Goal: Information Seeking & Learning: Learn about a topic

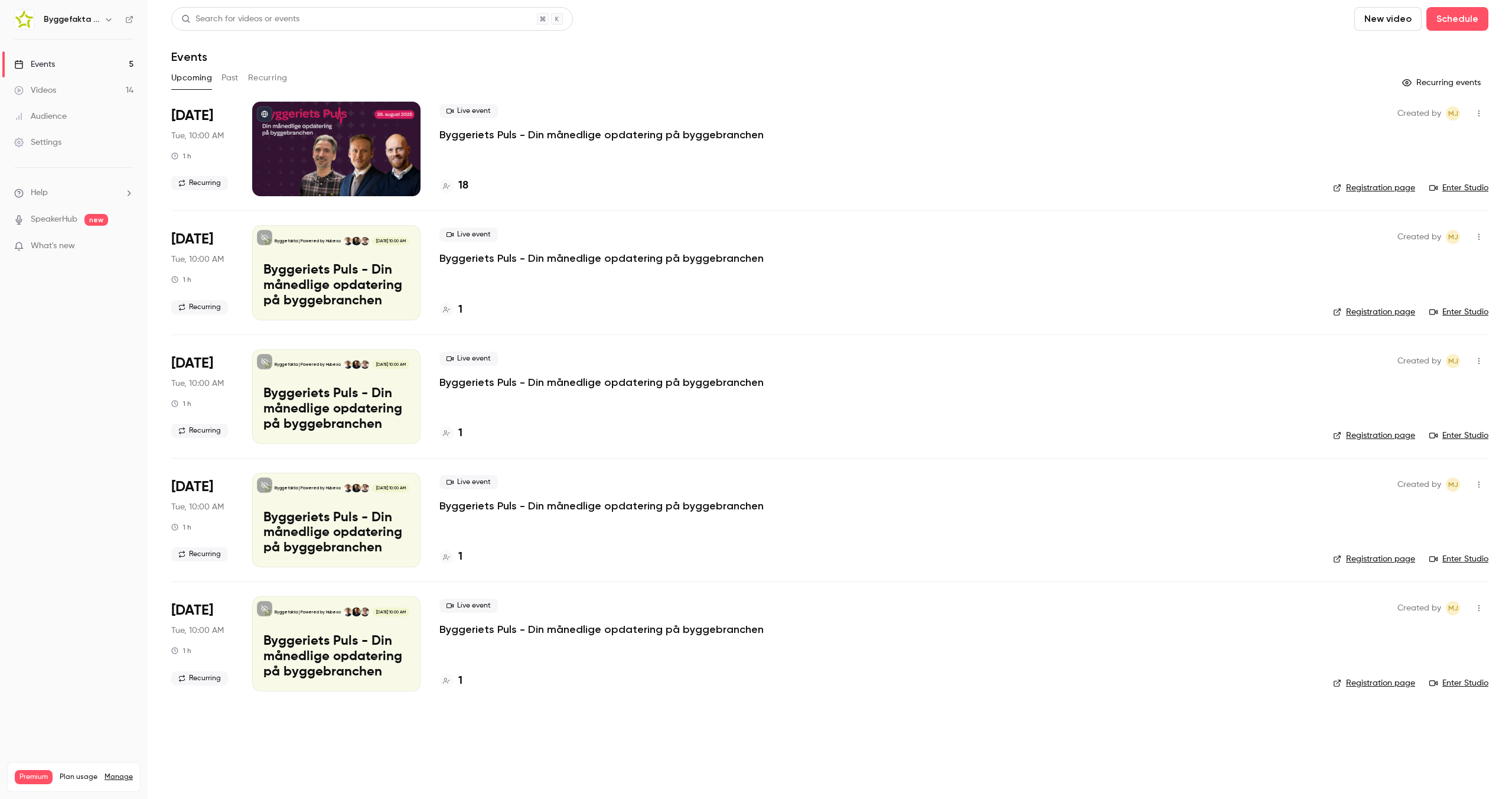
click at [233, 78] on button "Past" at bounding box center [229, 77] width 17 height 19
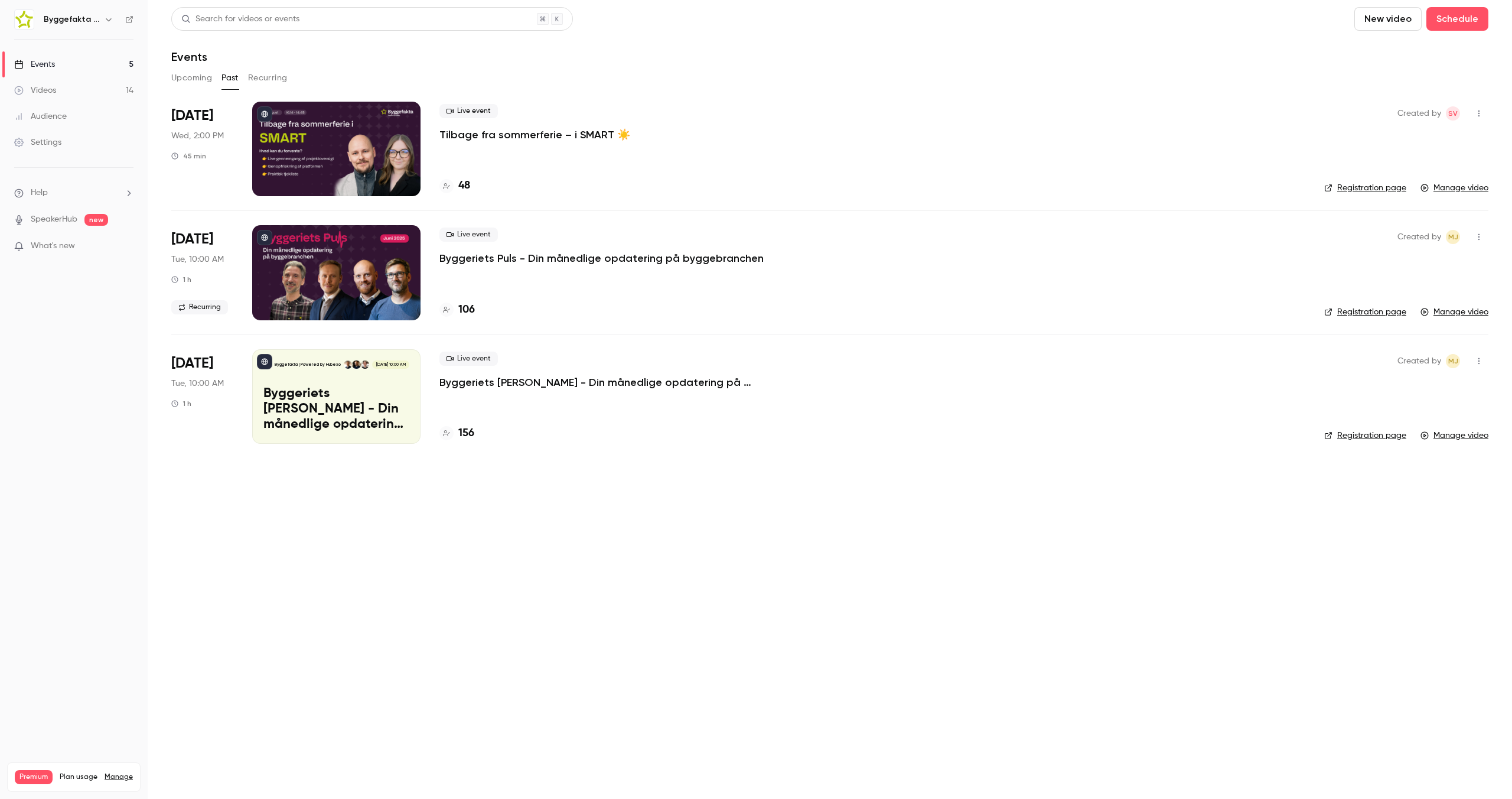
click at [565, 129] on p "Tilbage fra sommerferie – i SMART ☀️" at bounding box center [535, 134] width 190 height 14
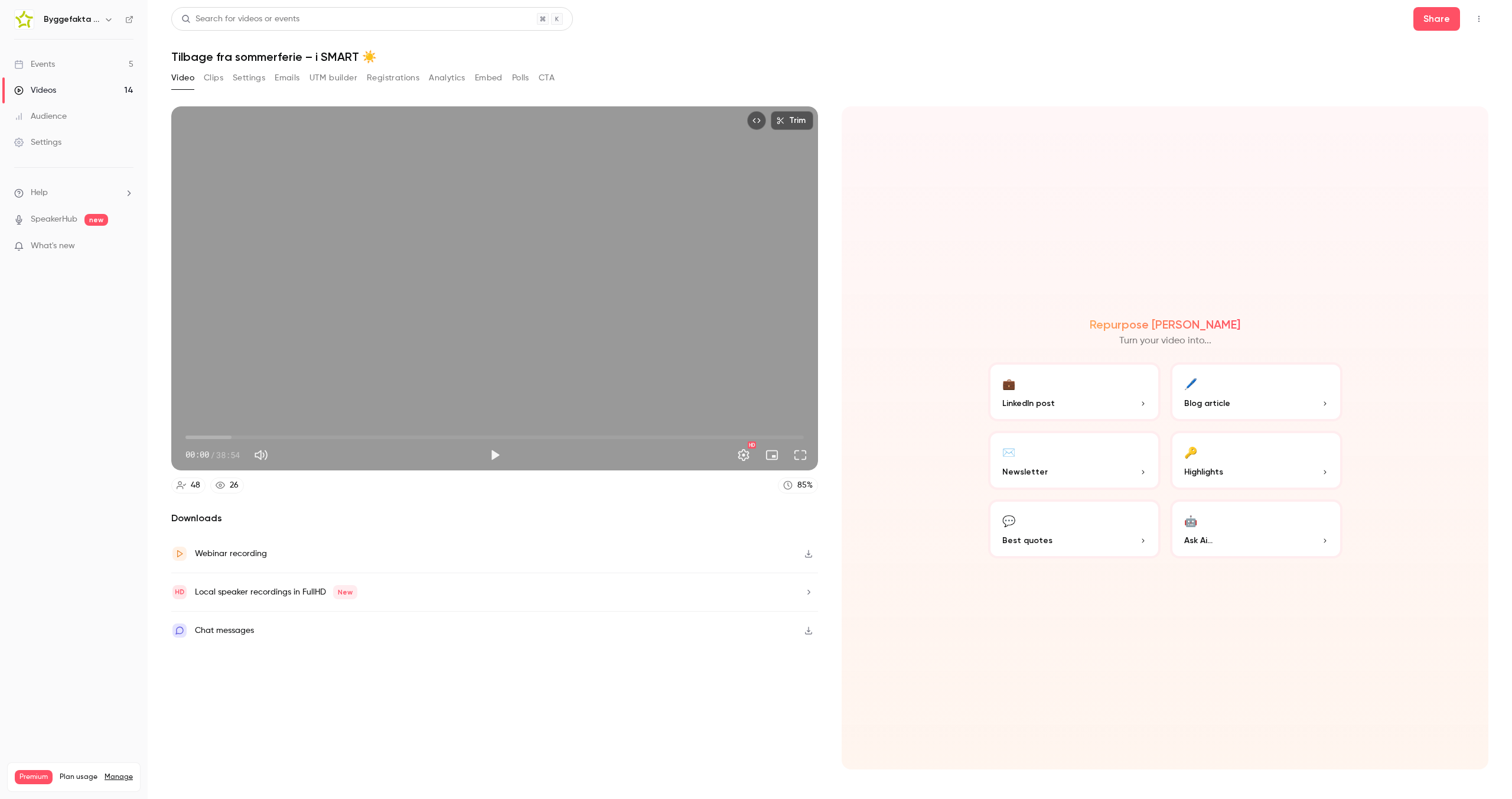
click at [411, 75] on button "Registrations" at bounding box center [392, 77] width 52 height 19
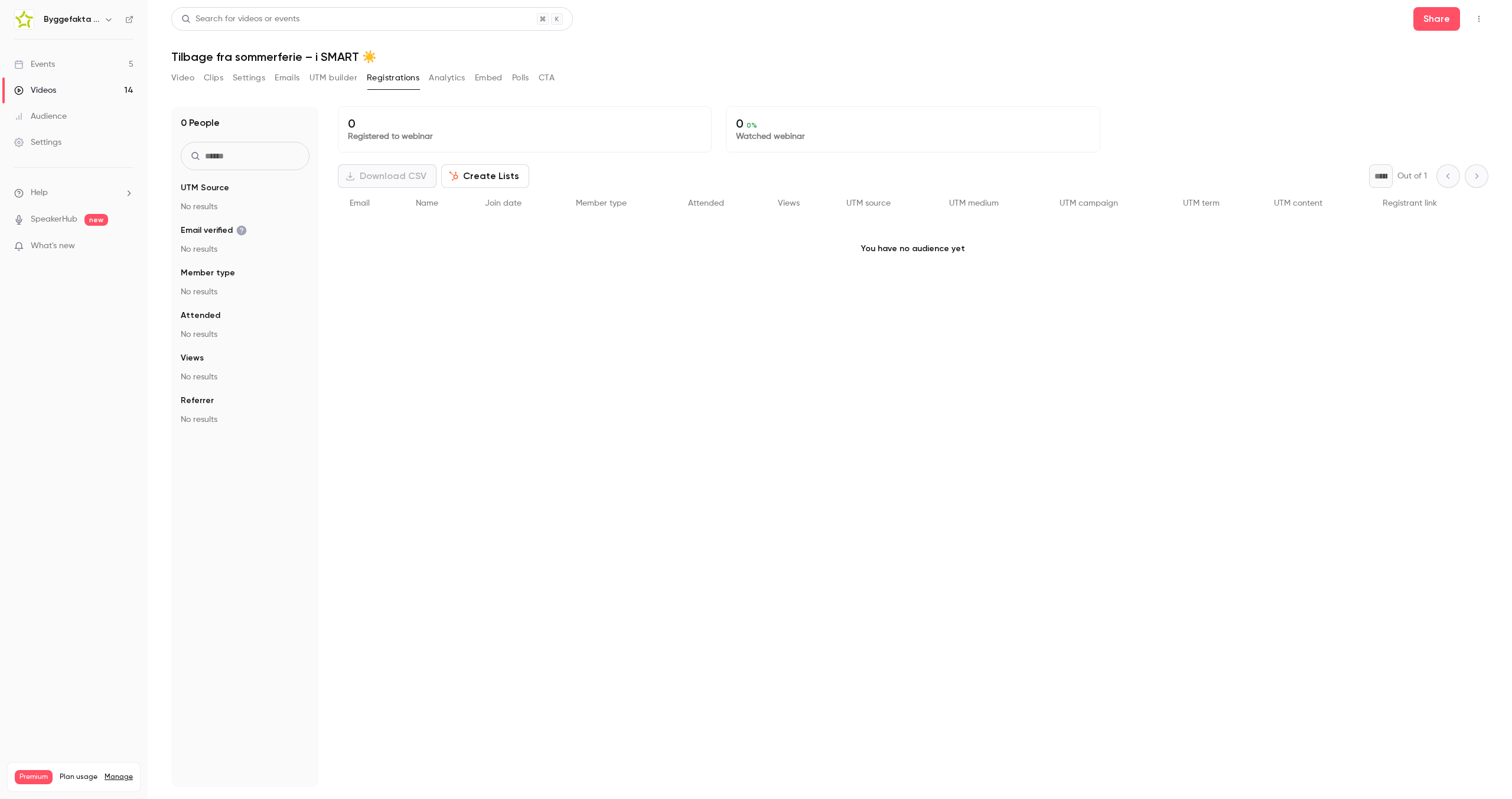
click at [451, 75] on button "Analytics" at bounding box center [446, 77] width 36 height 19
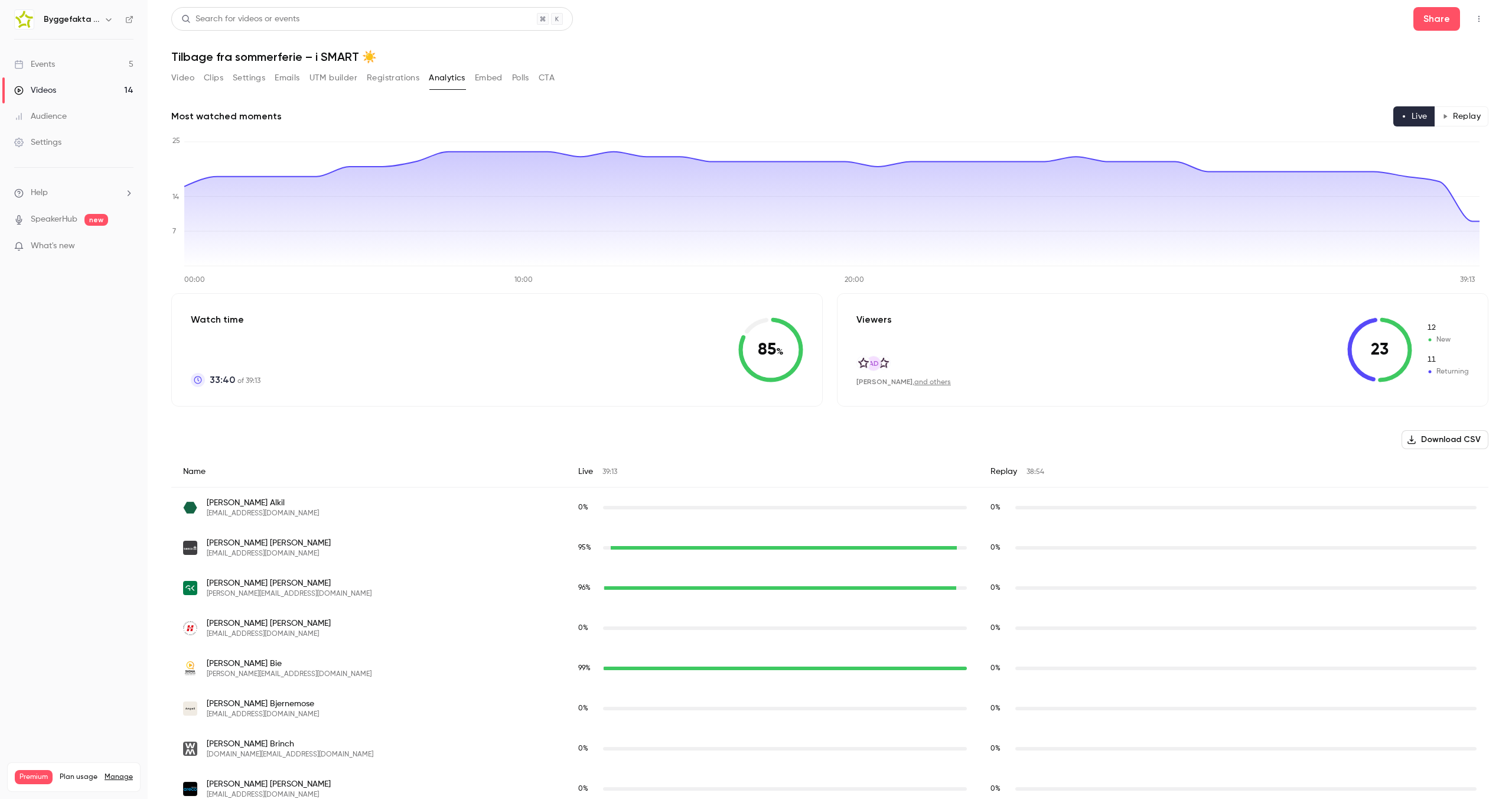
drag, startPoint x: 205, startPoint y: 344, endPoint x: 339, endPoint y: 397, distance: 144.1
click at [339, 397] on div "Watch time 33:40 of 39:13 85 %" at bounding box center [497, 349] width 651 height 113
click at [1452, 115] on button "Replay" at bounding box center [1461, 117] width 53 height 20
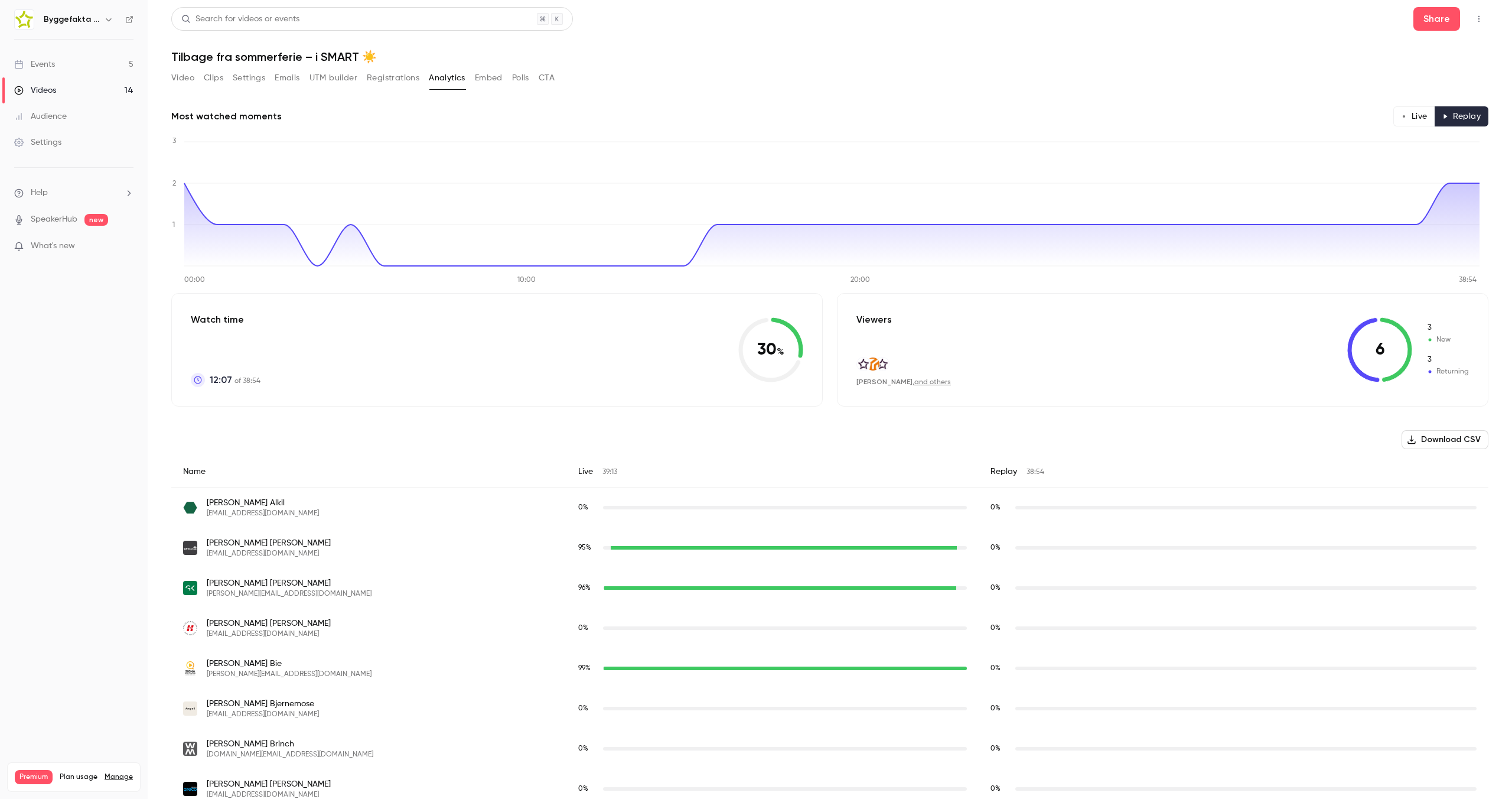
click at [943, 377] on div "[PERSON_NAME] , and others" at bounding box center [904, 382] width 94 height 10
click at [938, 386] on div "[PERSON_NAME] , and others" at bounding box center [904, 382] width 94 height 10
click at [943, 381] on link "and others" at bounding box center [932, 383] width 36 height 7
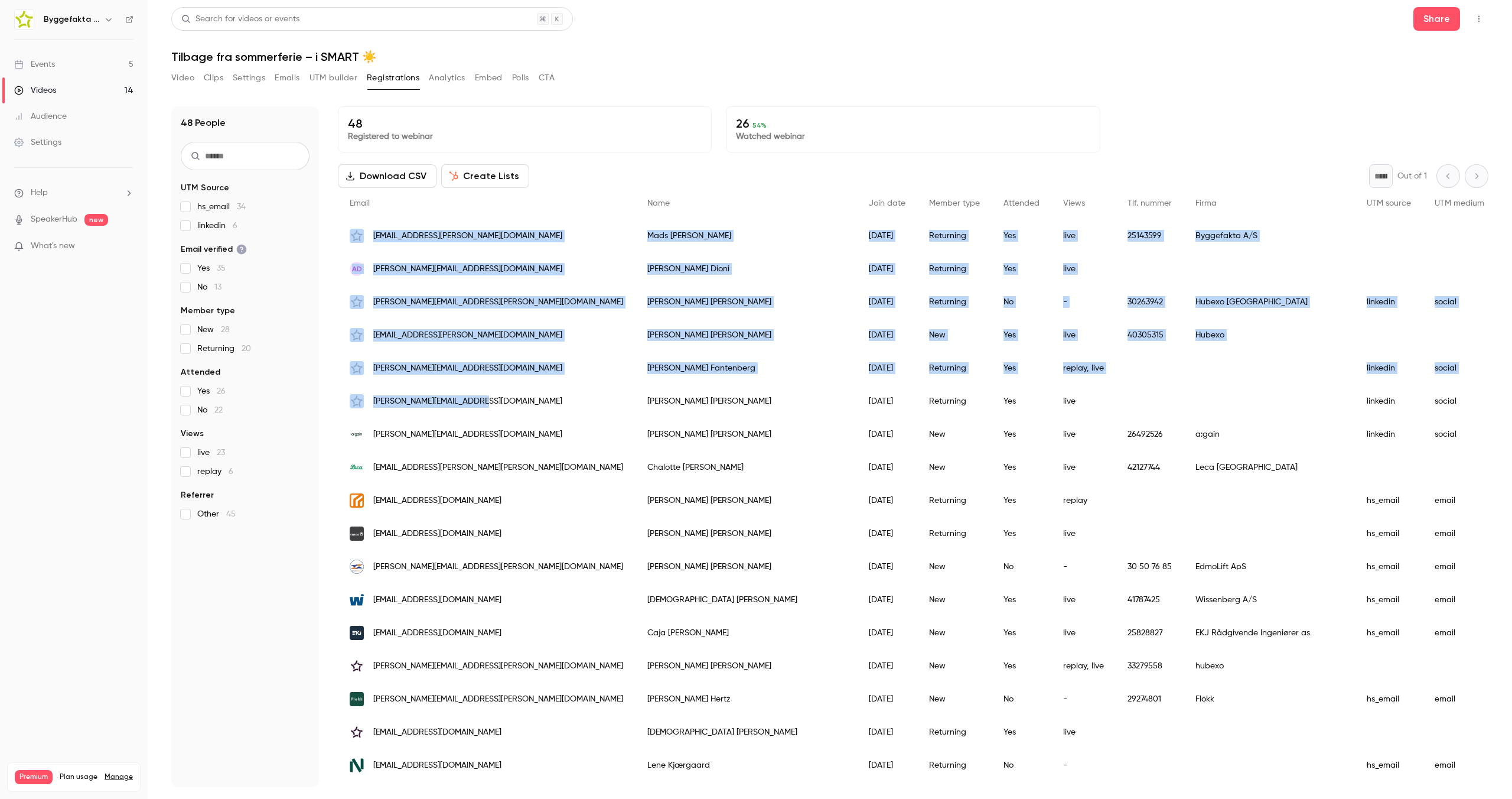
drag, startPoint x: 443, startPoint y: 376, endPoint x: 363, endPoint y: 230, distance: 166.5
click at [406, 244] on div "[EMAIL_ADDRESS][PERSON_NAME][DOMAIN_NAME]" at bounding box center [487, 235] width 298 height 33
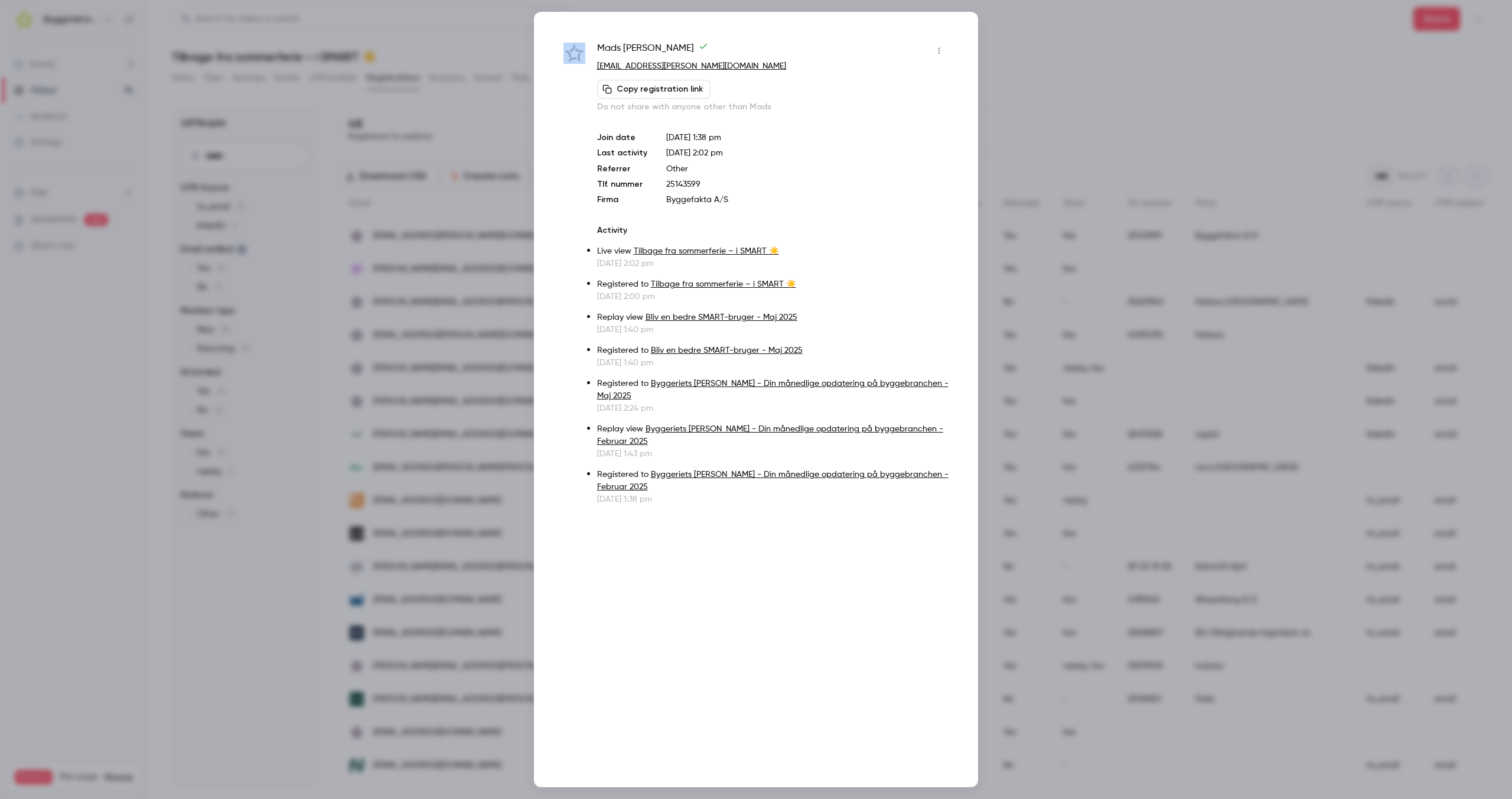
click at [406, 244] on div at bounding box center [756, 400] width 1512 height 799
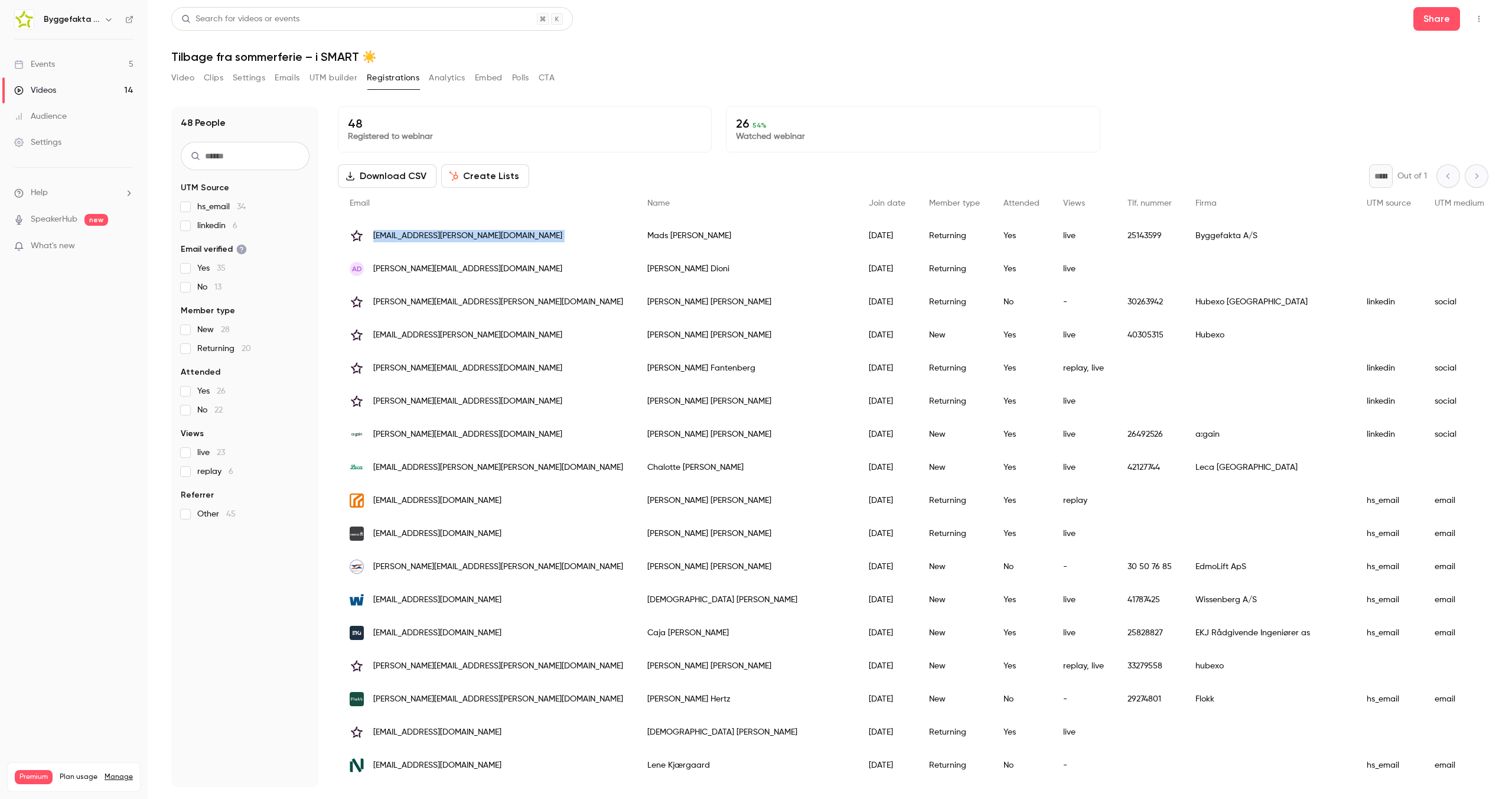
click at [406, 244] on div "[EMAIL_ADDRESS][PERSON_NAME][DOMAIN_NAME]" at bounding box center [487, 235] width 298 height 33
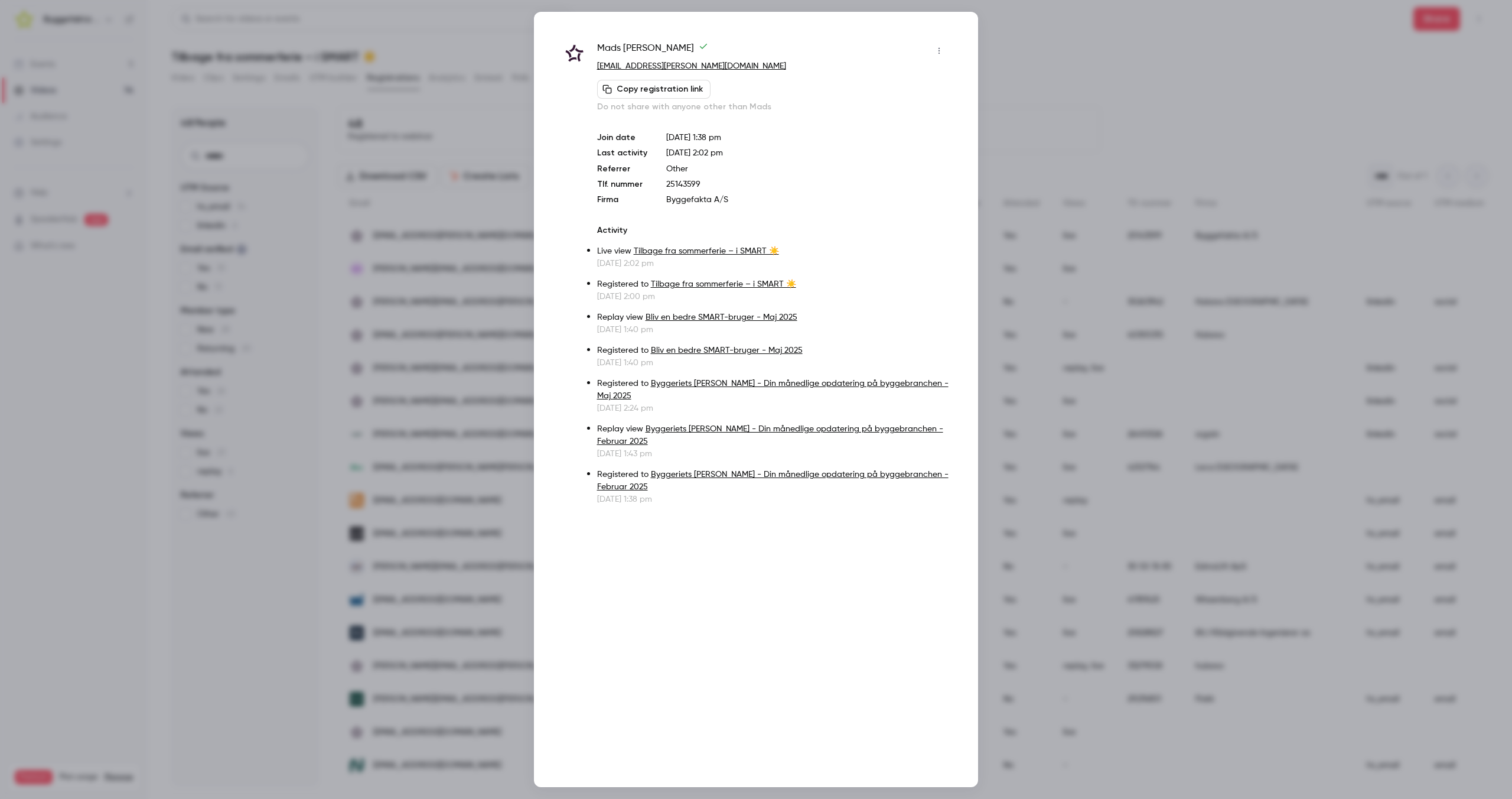
click at [475, 506] on div at bounding box center [756, 400] width 1512 height 799
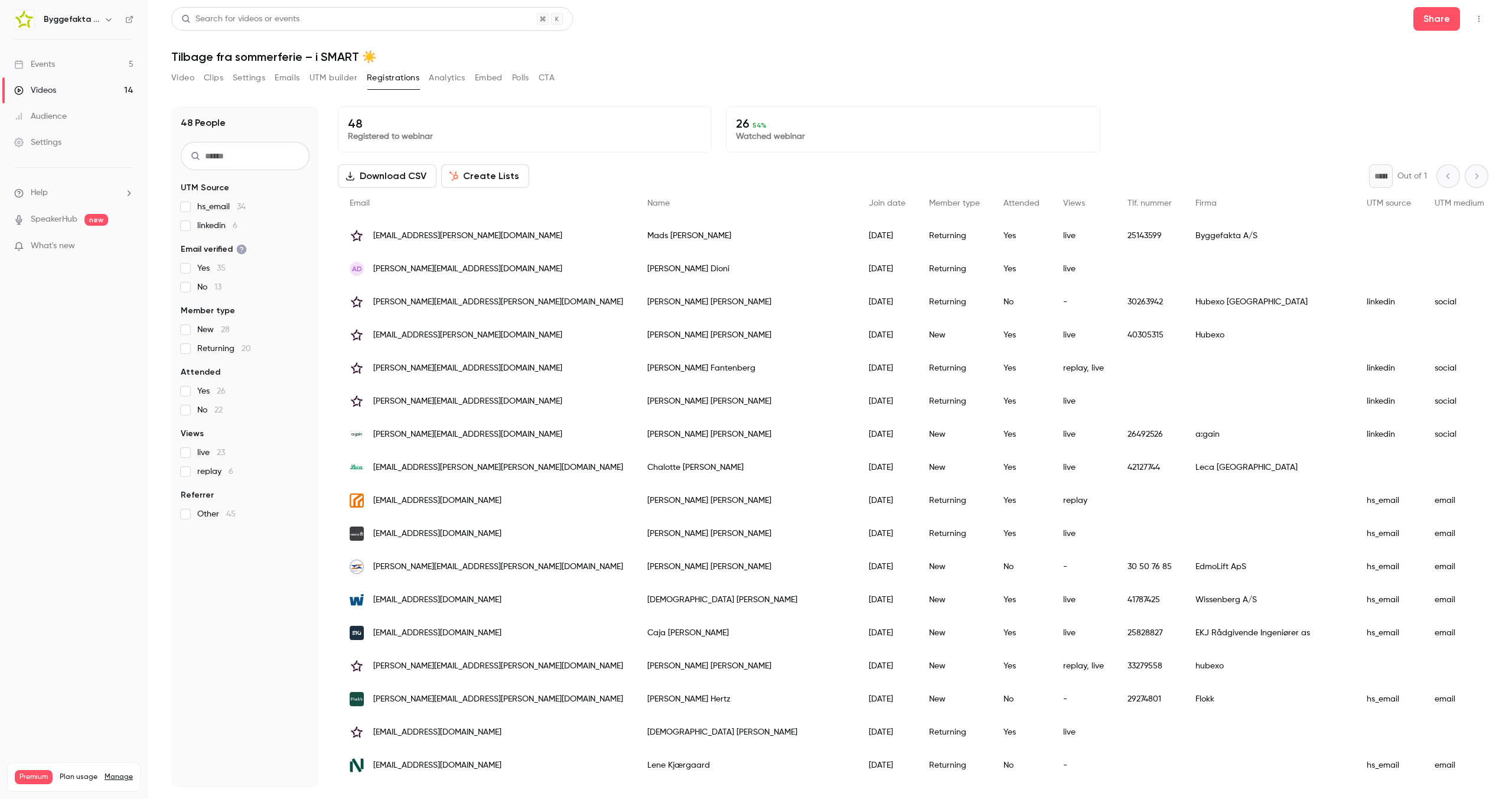
click at [428, 507] on div "[EMAIL_ADDRESS][DOMAIN_NAME]" at bounding box center [487, 500] width 298 height 33
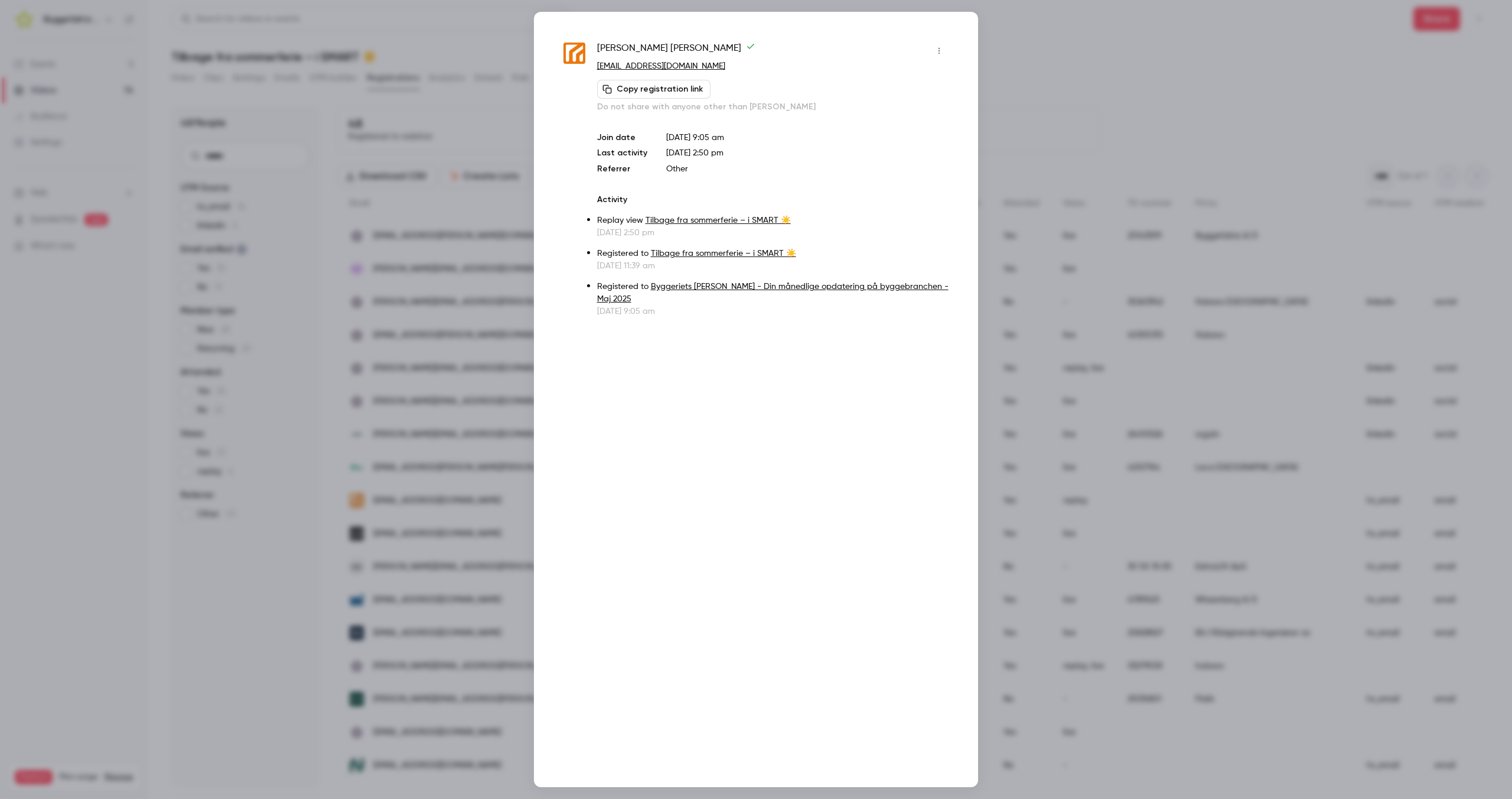
click at [435, 508] on div at bounding box center [756, 400] width 1512 height 799
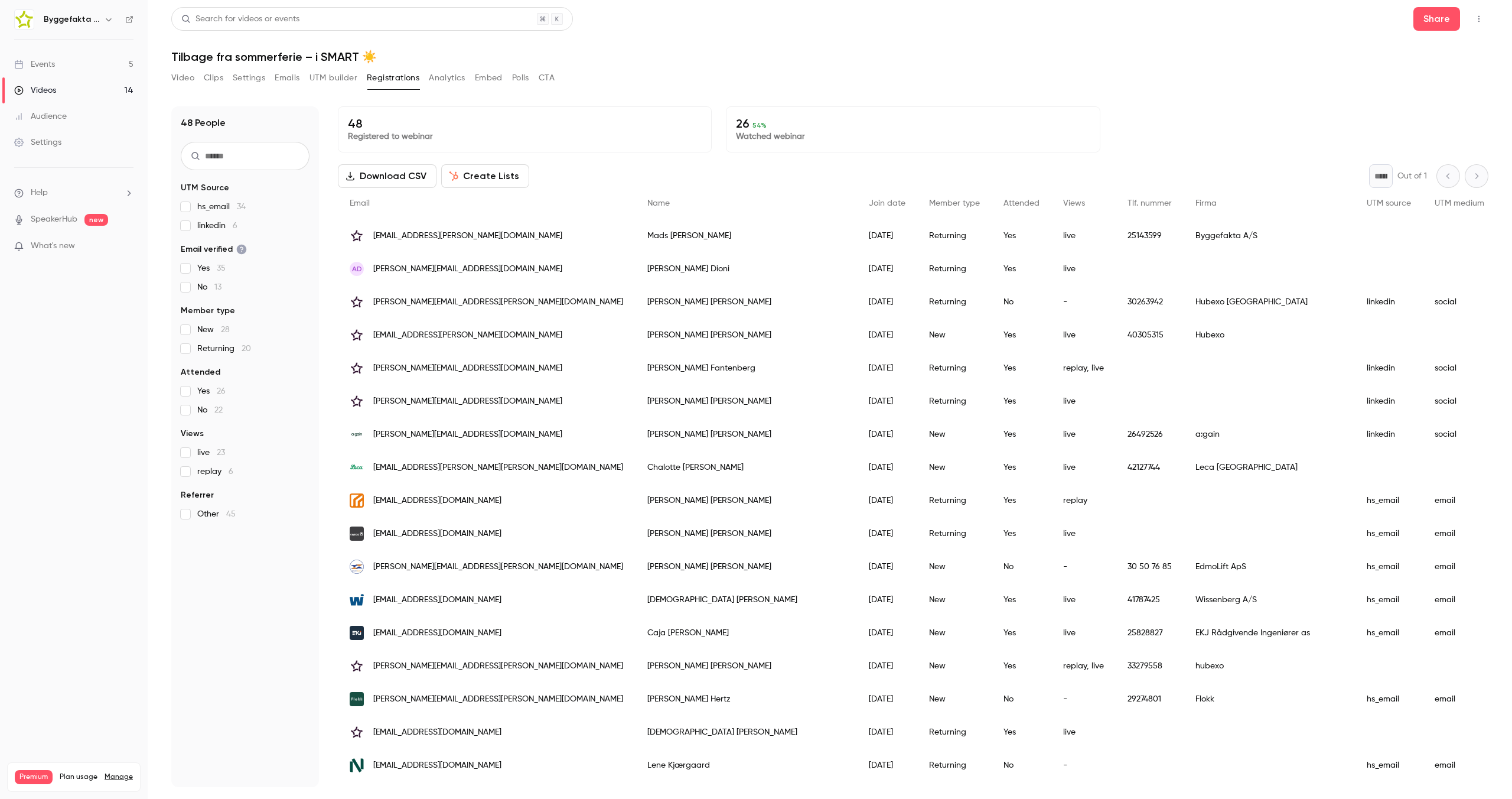
click at [410, 670] on span "[PERSON_NAME][EMAIL_ADDRESS][PERSON_NAME][DOMAIN_NAME]" at bounding box center [498, 666] width 250 height 12
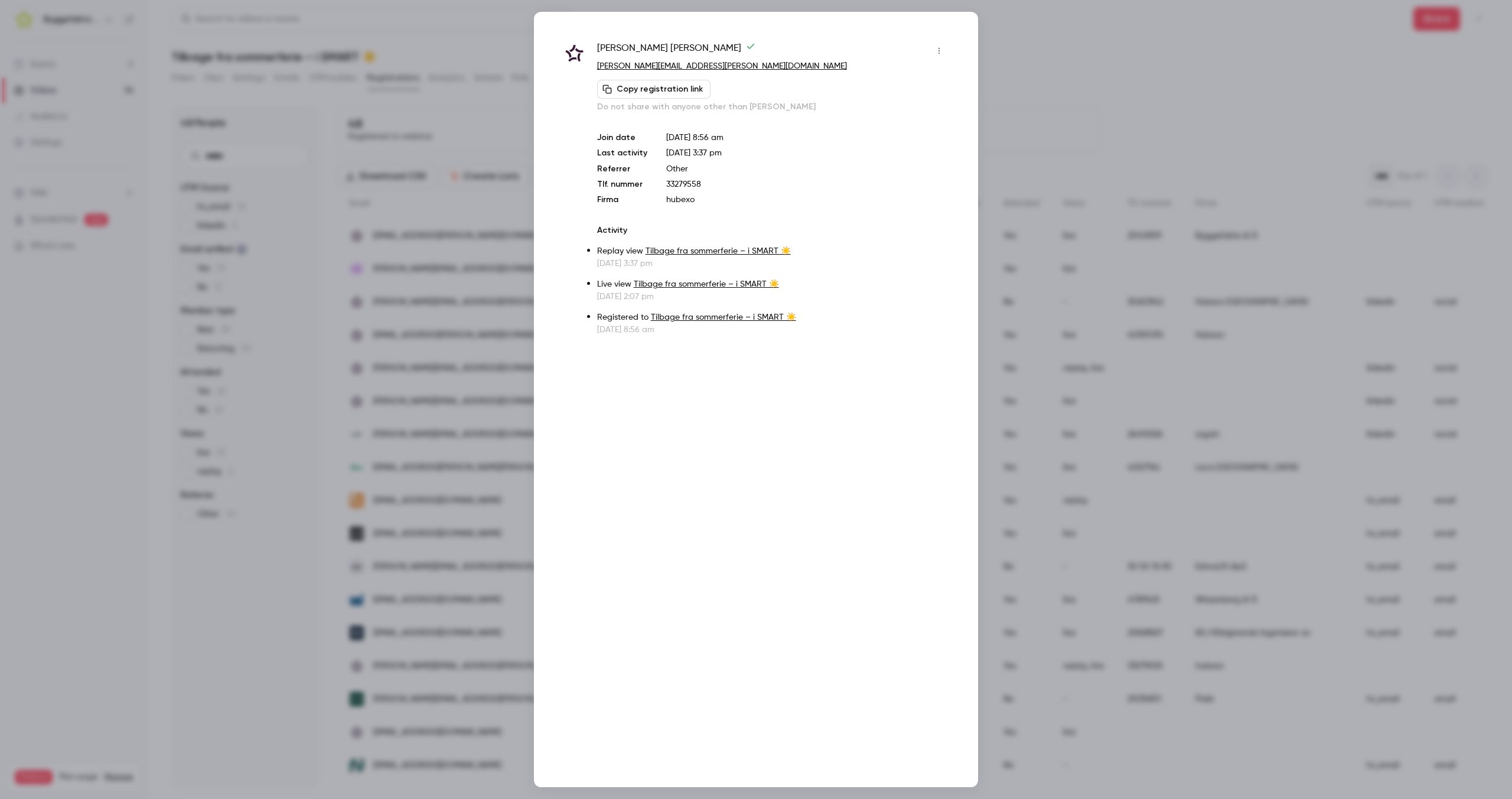
click at [413, 642] on div at bounding box center [756, 400] width 1512 height 799
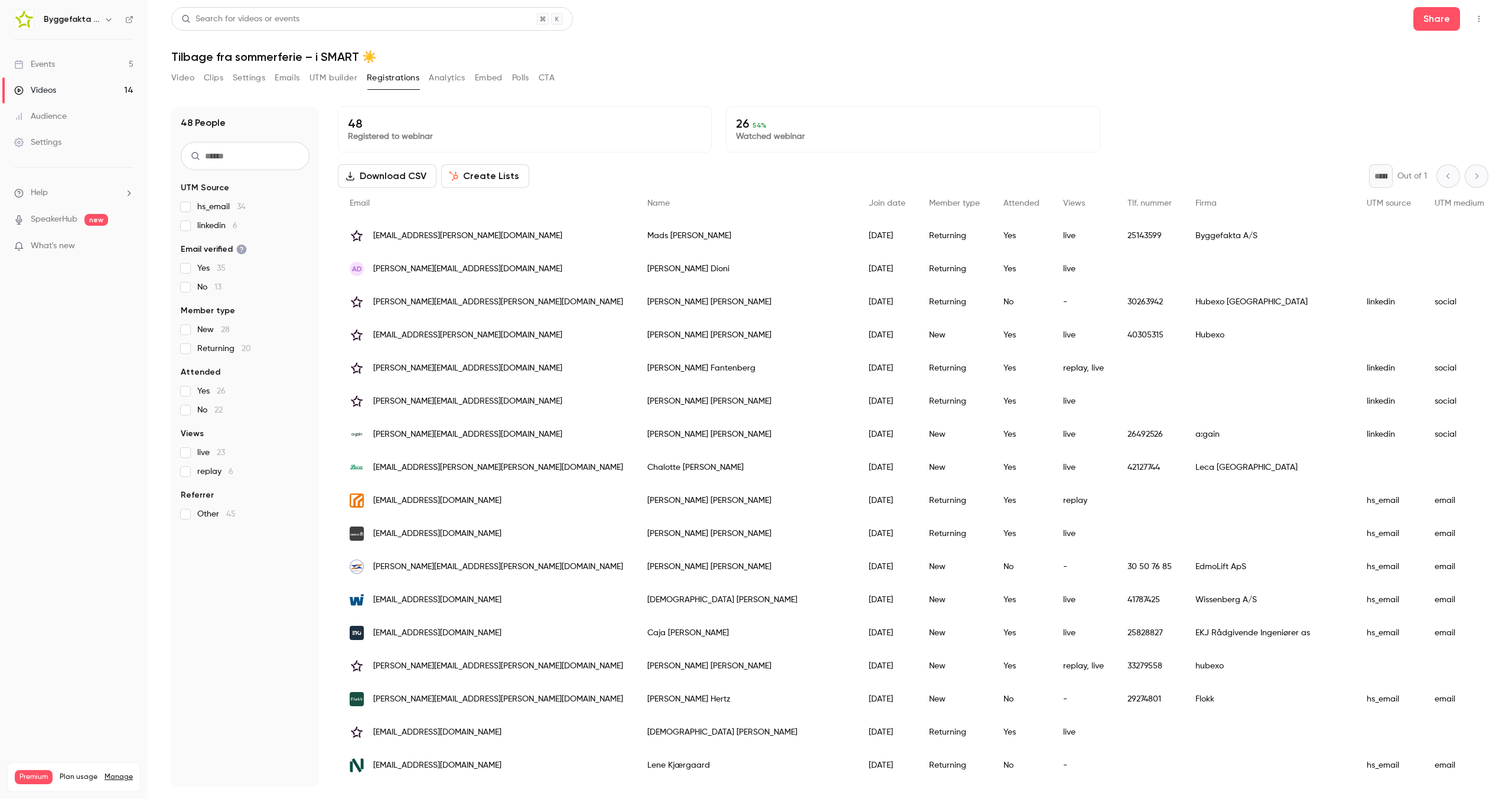
click at [399, 632] on span "[EMAIL_ADDRESS][DOMAIN_NAME]" at bounding box center [438, 633] width 128 height 12
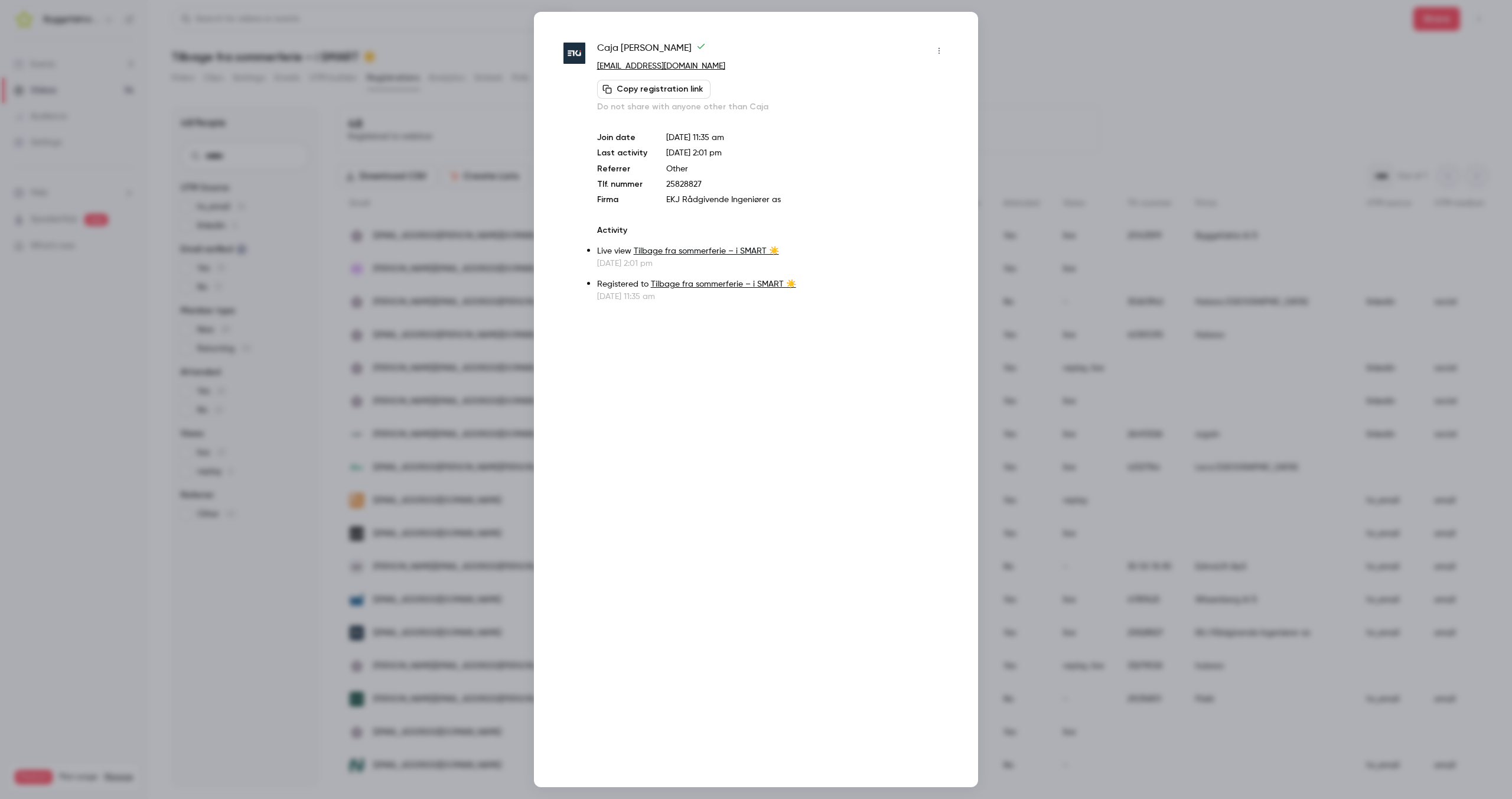
click at [429, 529] on div at bounding box center [756, 400] width 1512 height 799
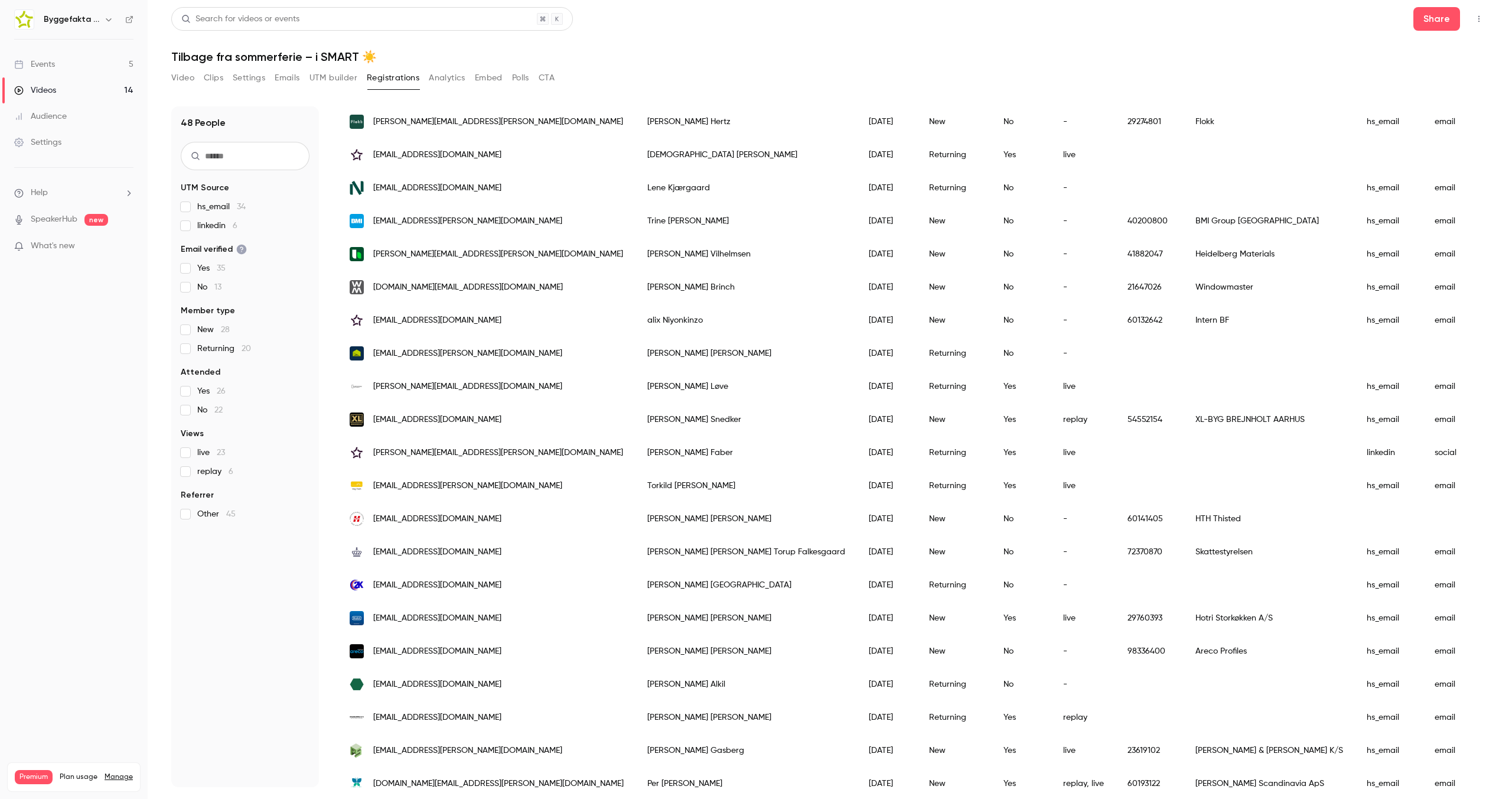
scroll to position [740, 0]
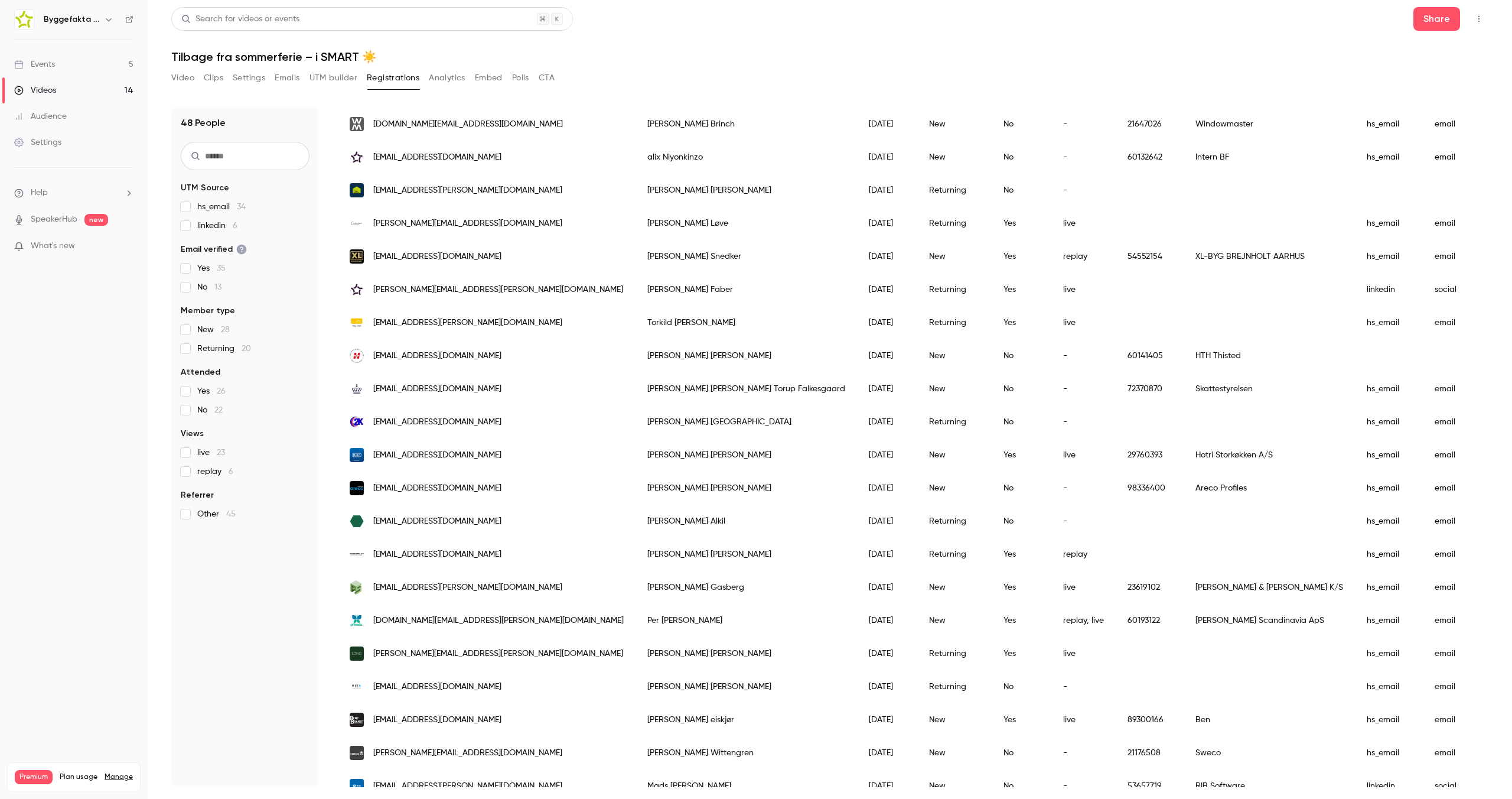
click at [406, 592] on span "[EMAIL_ADDRESS][PERSON_NAME][DOMAIN_NAME]" at bounding box center [468, 587] width 189 height 12
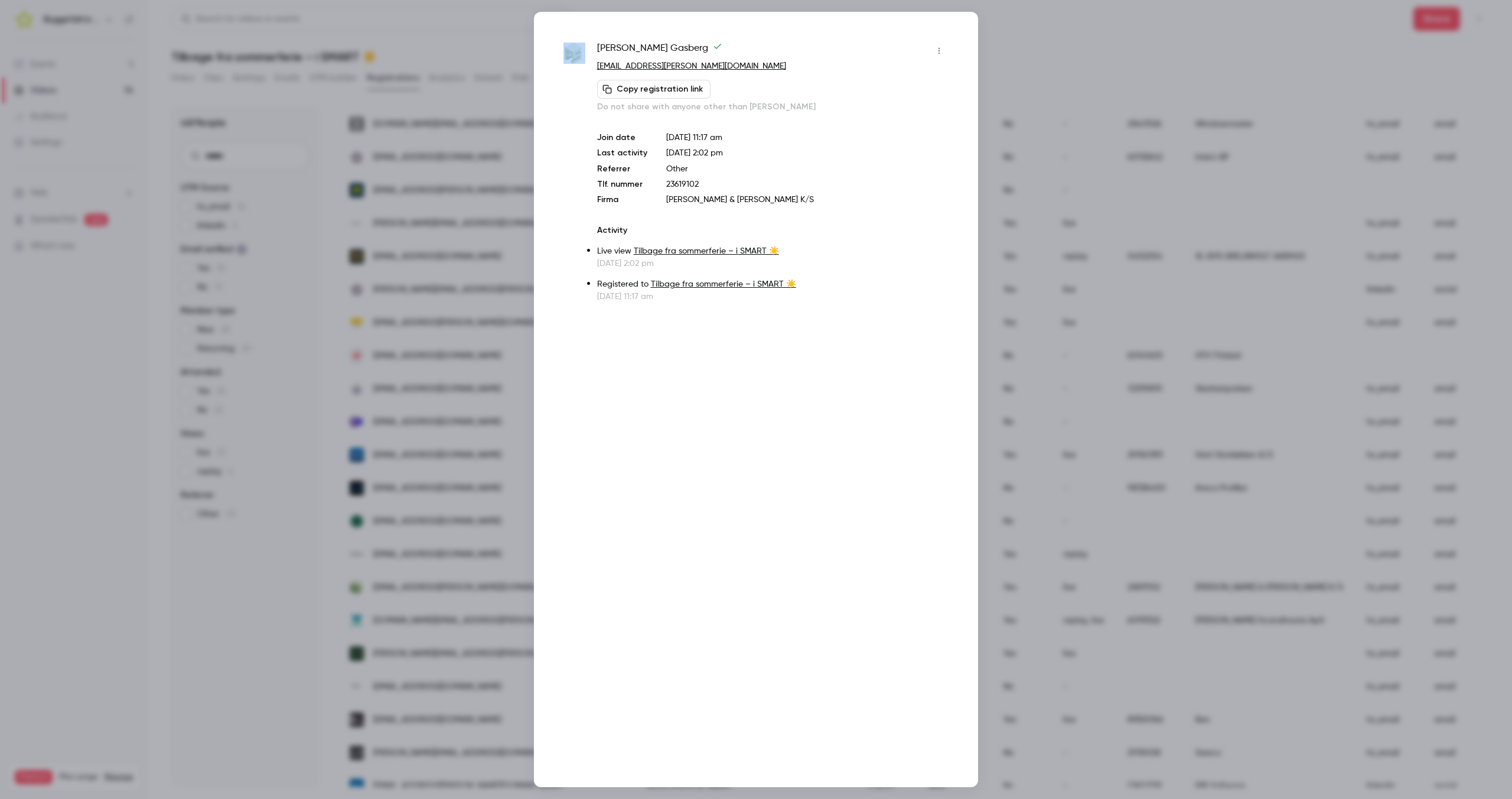
click at [406, 592] on div at bounding box center [756, 400] width 1512 height 799
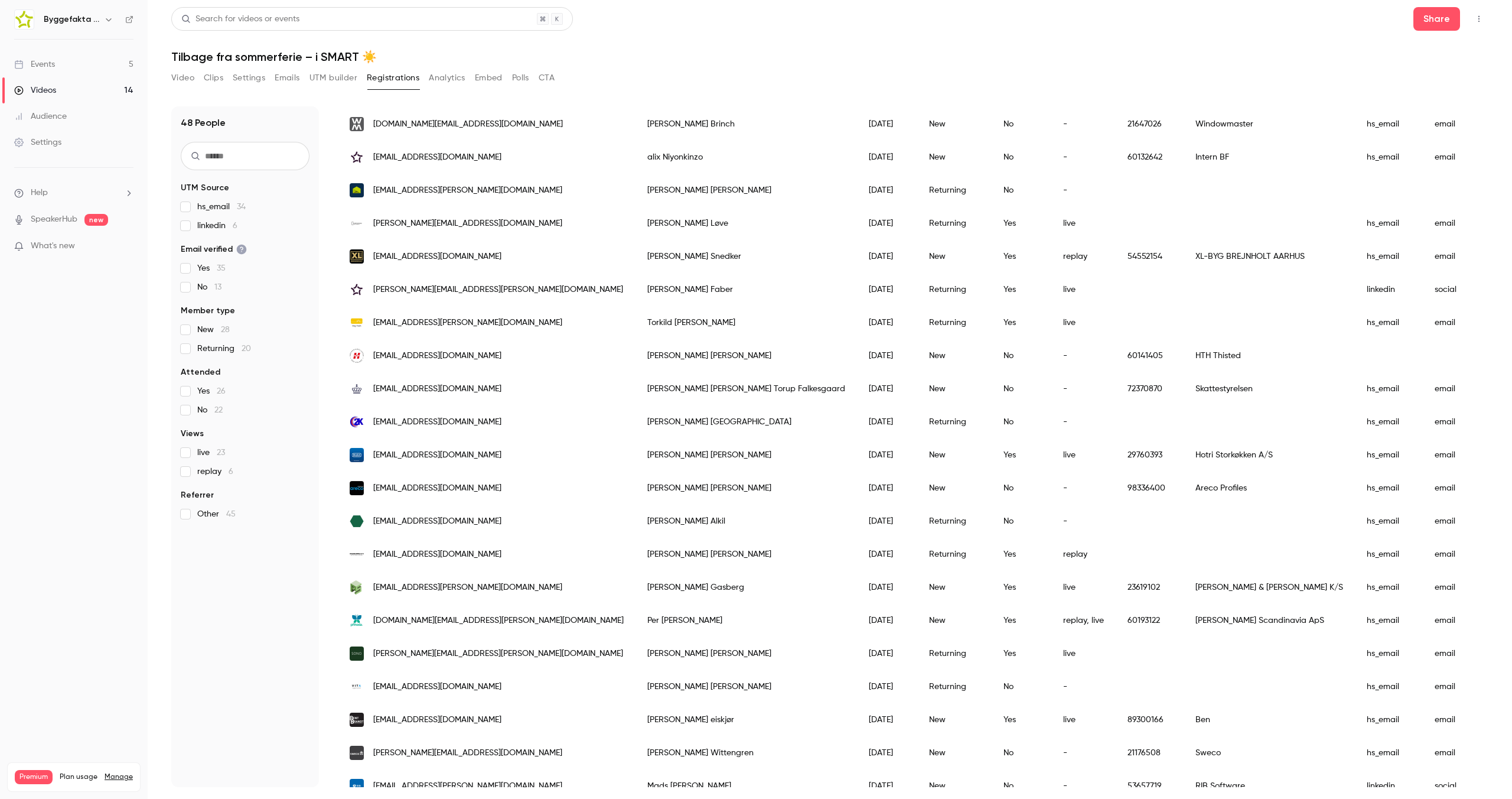
click at [397, 711] on div "[EMAIL_ADDRESS][DOMAIN_NAME]" at bounding box center [487, 719] width 298 height 33
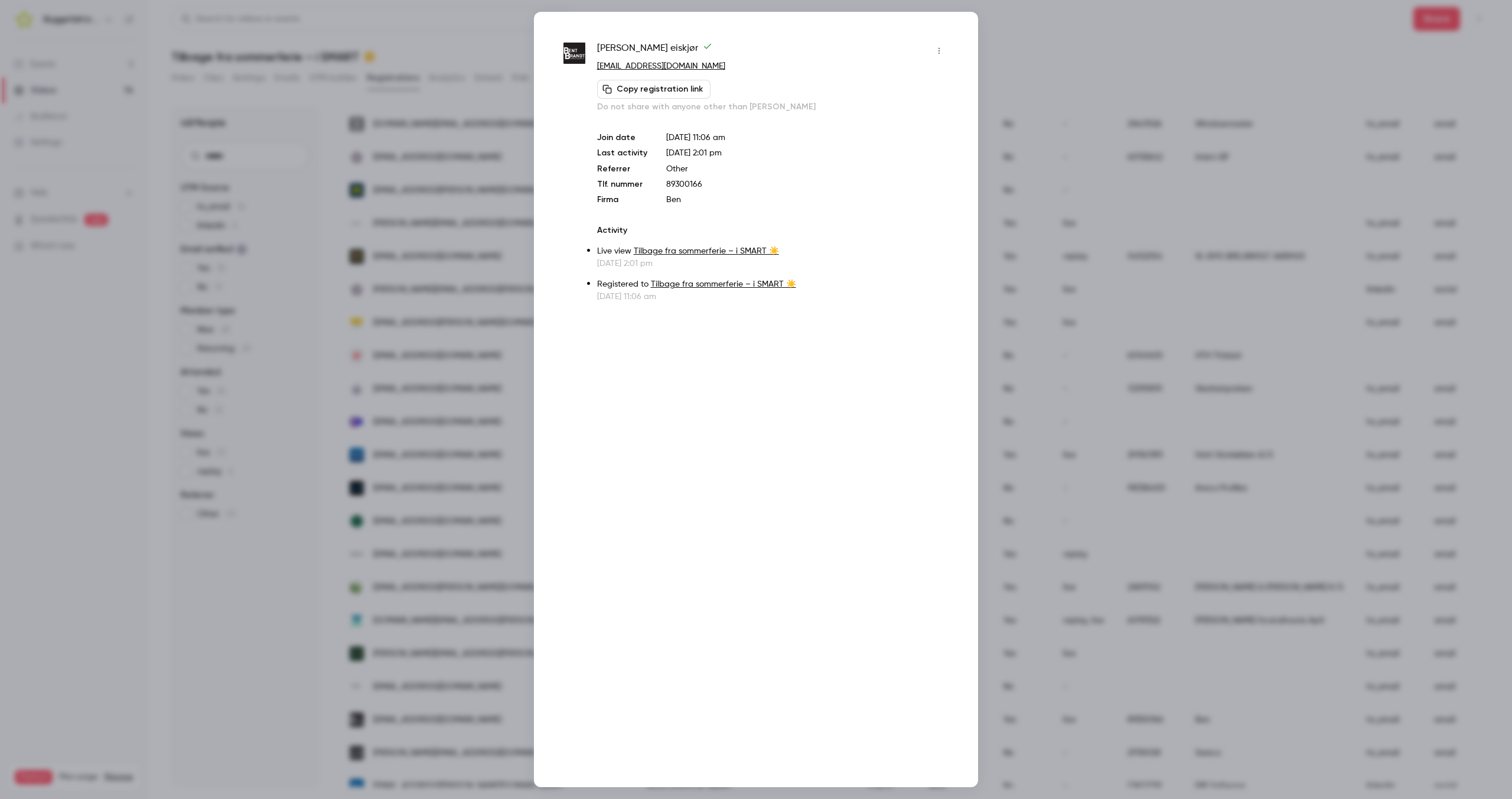
click at [412, 626] on div at bounding box center [756, 400] width 1512 height 799
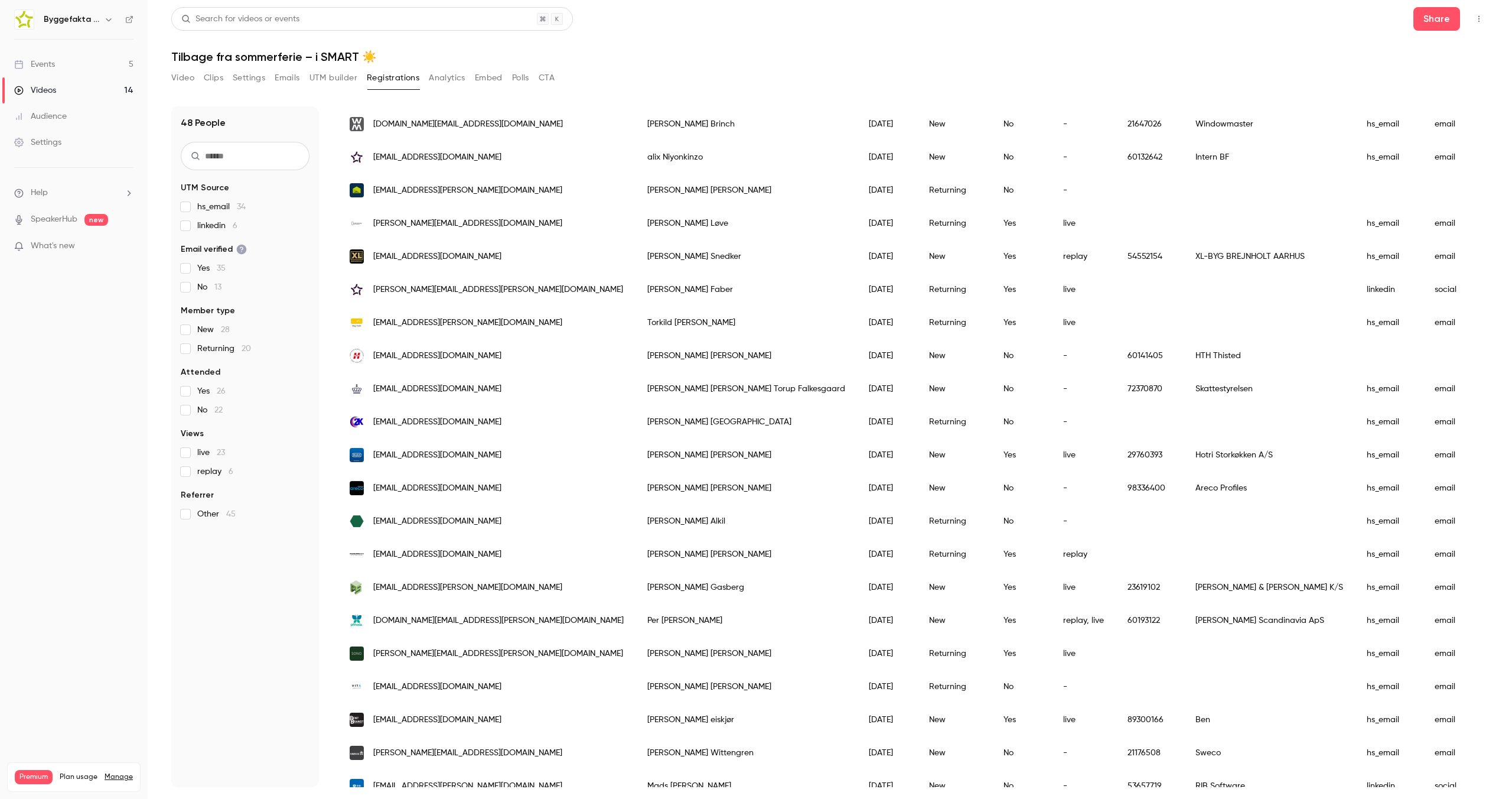
scroll to position [1029, 0]
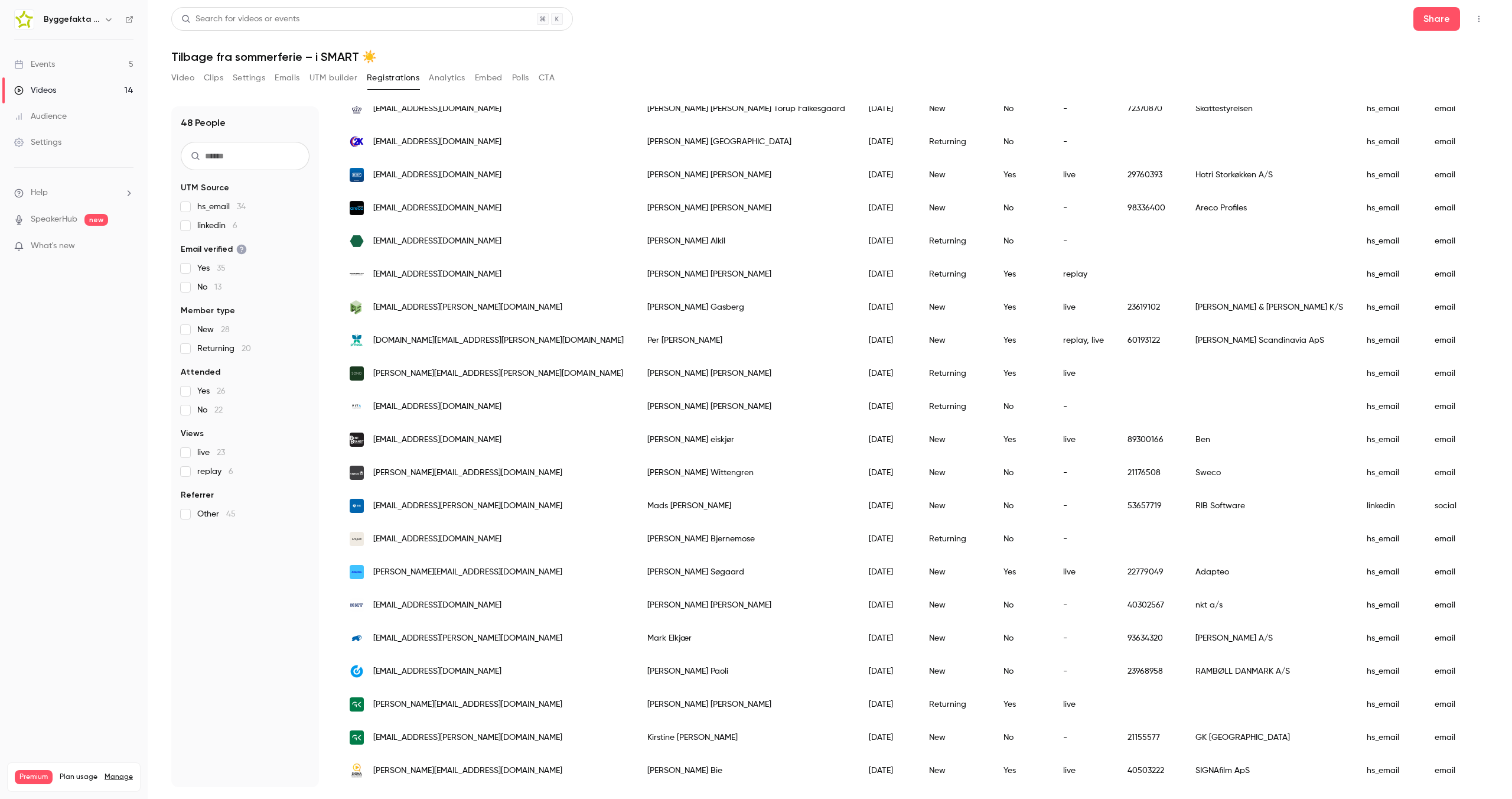
click at [397, 698] on span "[PERSON_NAME][EMAIL_ADDRESS][DOMAIN_NAME]" at bounding box center [468, 705] width 189 height 12
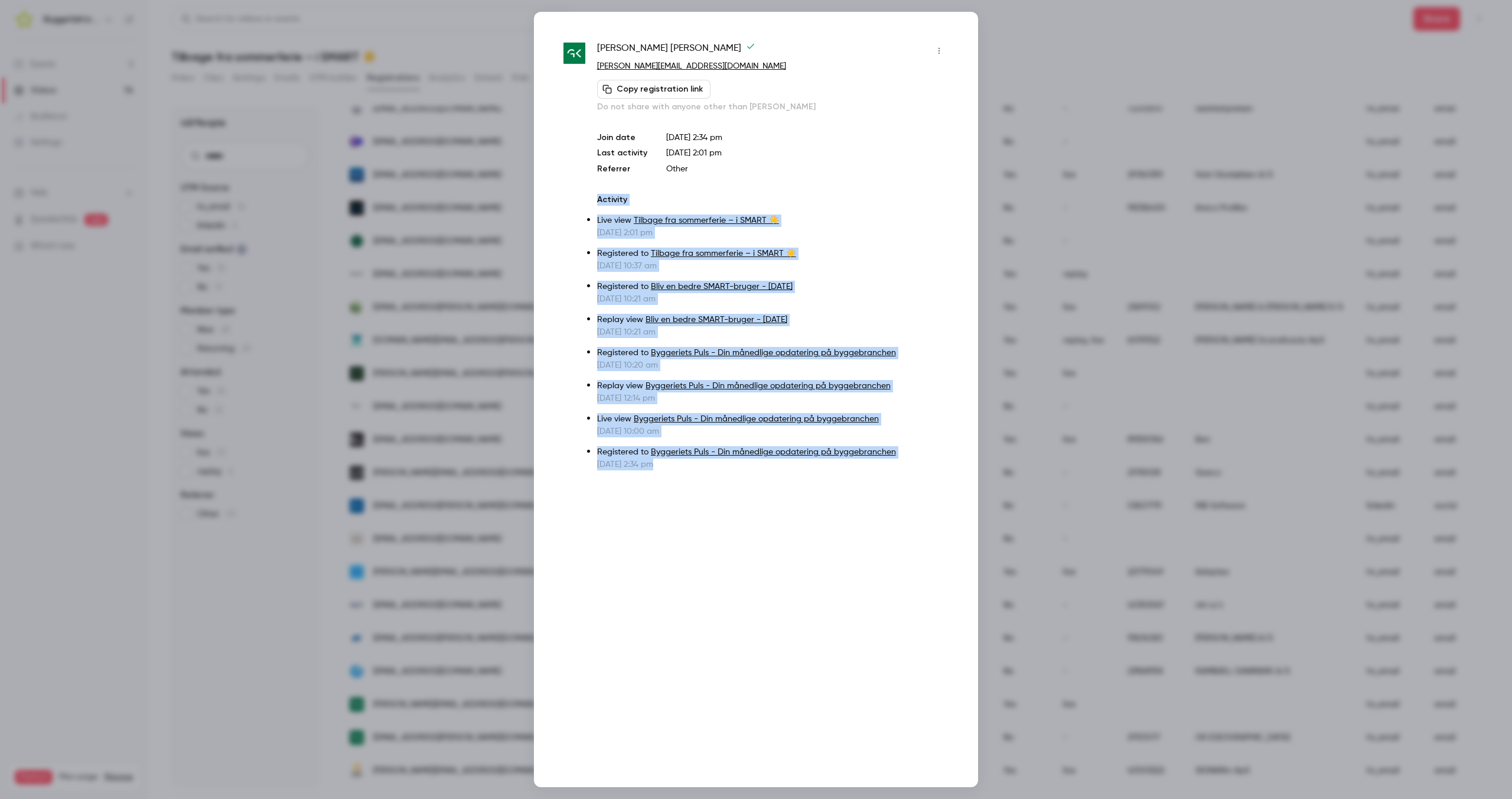
drag, startPoint x: 640, startPoint y: 460, endPoint x: 595, endPoint y: 192, distance: 271.8
click at [595, 192] on div "[PERSON_NAME] [PERSON_NAME][EMAIL_ADDRESS][DOMAIN_NAME] Copy registration link …" at bounding box center [755, 399] width 444 height 775
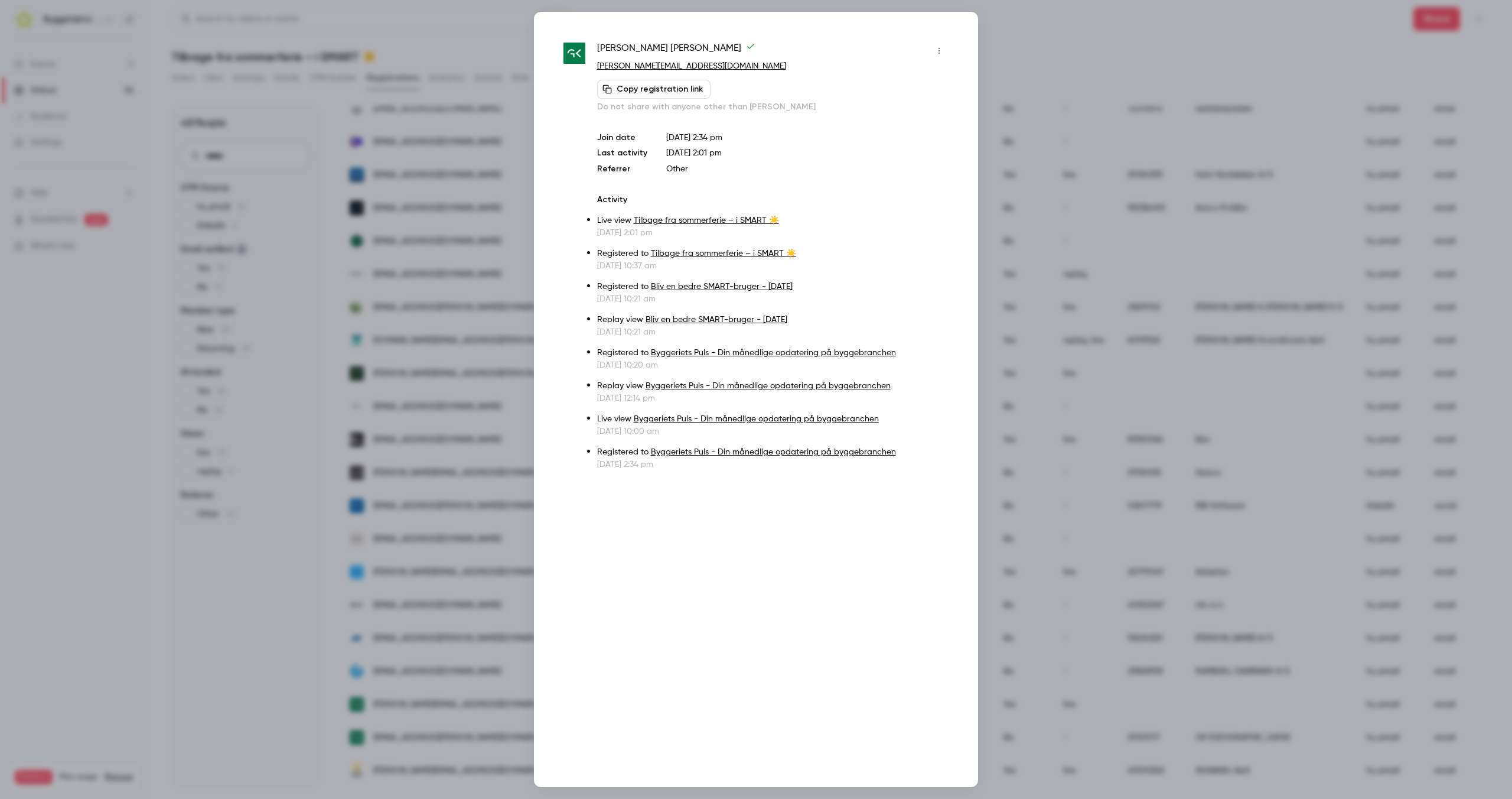
click at [546, 184] on div "[PERSON_NAME] [PERSON_NAME][EMAIL_ADDRESS][DOMAIN_NAME] Copy registration link …" at bounding box center [755, 399] width 444 height 775
click at [448, 259] on div at bounding box center [756, 400] width 1512 height 799
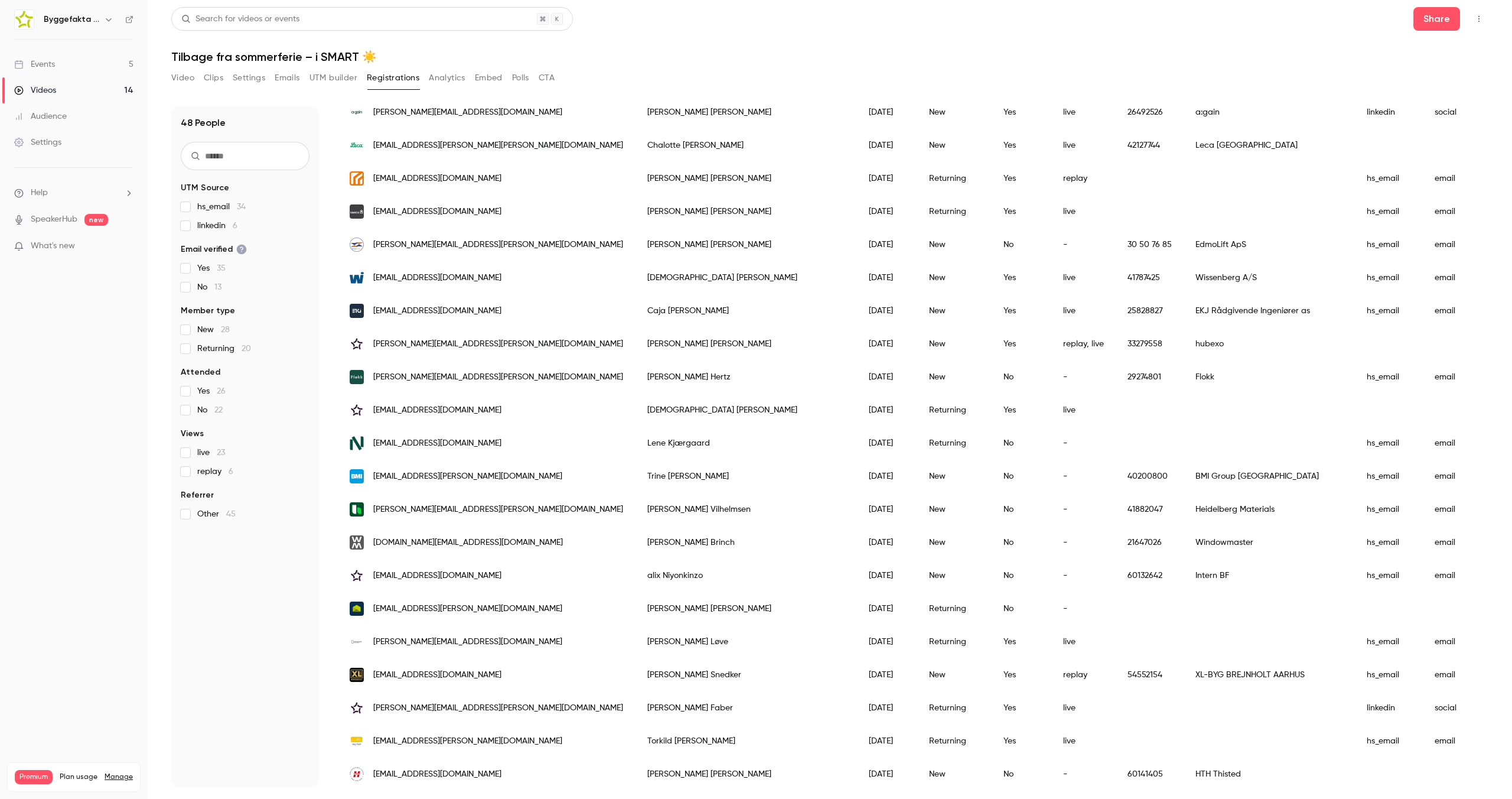
scroll to position [0, 0]
